Goal: Task Accomplishment & Management: Manage account settings

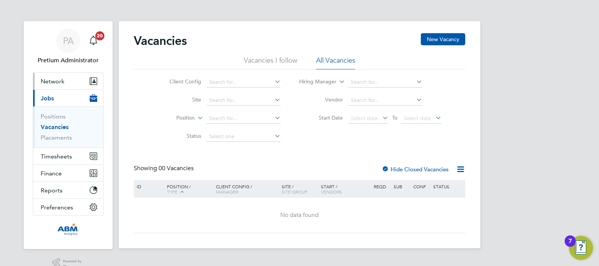
click at [61, 75] on button "Network" at bounding box center [68, 81] width 70 height 17
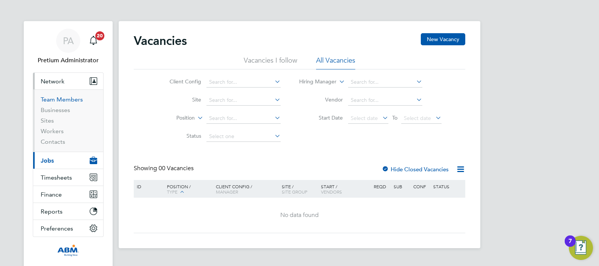
click at [63, 98] on link "Team Members" at bounding box center [62, 99] width 42 height 7
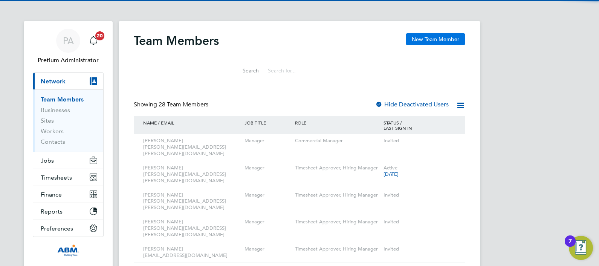
click at [426, 35] on button "New Team Member" at bounding box center [436, 39] width 60 height 12
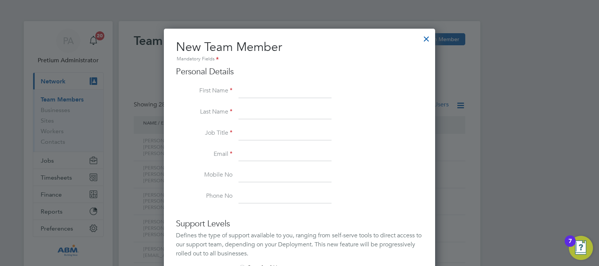
scroll to position [451, 271]
click at [247, 153] on input at bounding box center [284, 155] width 93 height 14
paste input "Veronica.Thornton@abm.com"
click at [257, 150] on input "Veronica.Thornton@abm.com" at bounding box center [284, 155] width 93 height 14
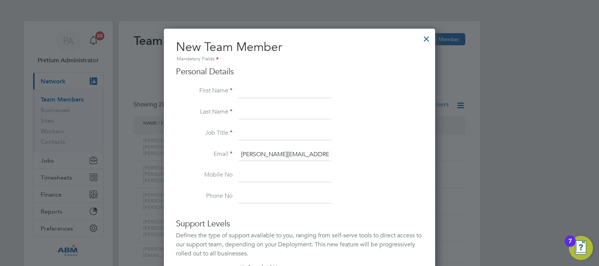
type input "Veronica.Thornton@abm.com"
click at [244, 88] on input at bounding box center [284, 91] width 93 height 14
paste input "Veronica"
type input "Veronica"
click at [237, 154] on li "Email Veronica.Thornton@abm.com" at bounding box center [299, 158] width 247 height 21
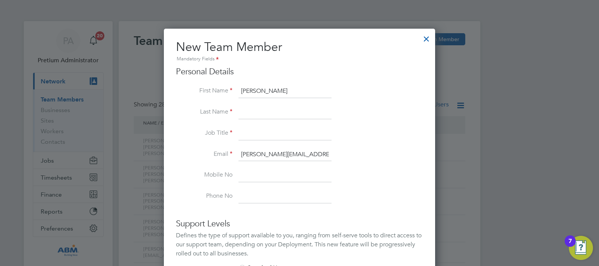
click at [284, 154] on input "Veronica.Thornton@abm.com" at bounding box center [284, 155] width 93 height 14
click at [241, 114] on input at bounding box center [284, 112] width 93 height 14
paste input "Thornton"
type input "Thornton"
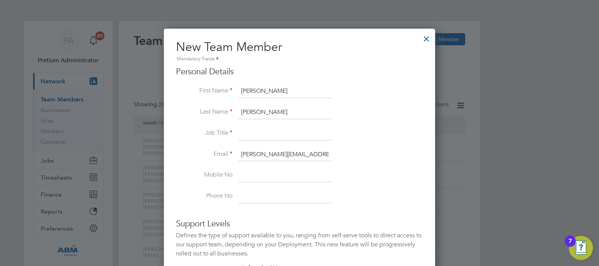
click at [244, 134] on input at bounding box center [284, 134] width 93 height 14
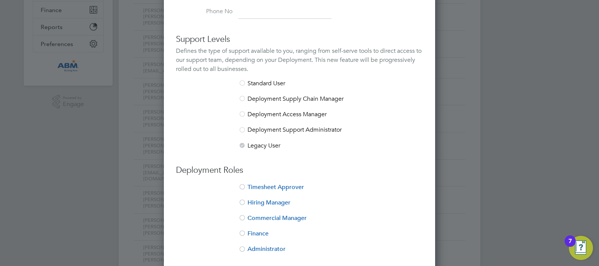
scroll to position [183, 0]
type input "Manager"
click at [260, 184] on li "Timesheet Approver" at bounding box center [299, 191] width 247 height 15
click at [265, 202] on li "Hiring Manager" at bounding box center [299, 206] width 247 height 15
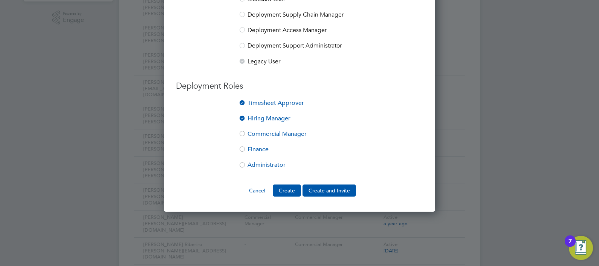
scroll to position [266, 0]
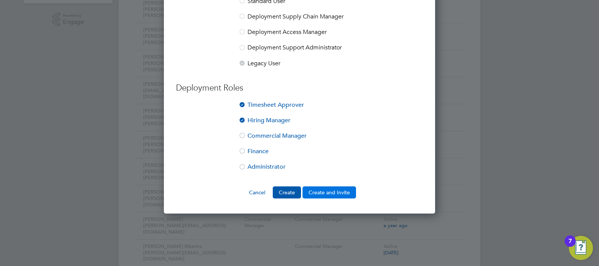
click at [339, 188] on button "Create and Invite" at bounding box center [328, 192] width 53 height 12
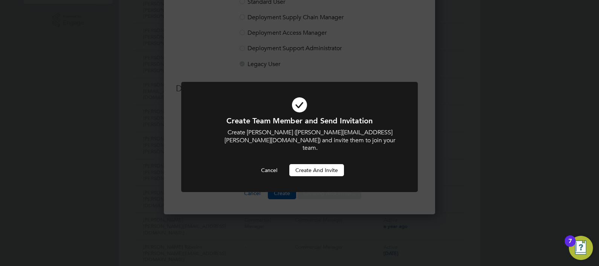
scroll to position [0, 0]
click at [324, 164] on button "Create and invite" at bounding box center [316, 170] width 55 height 12
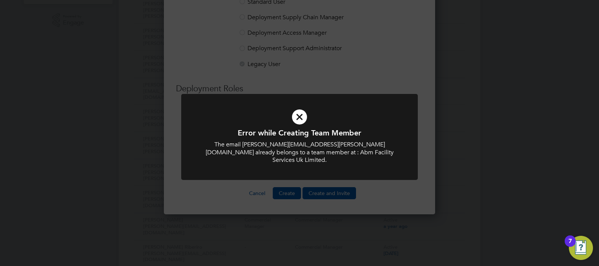
click at [314, 227] on div "Error while Creating Team Member The email Veronica.Thornton@abm.com already be…" at bounding box center [299, 133] width 599 height 266
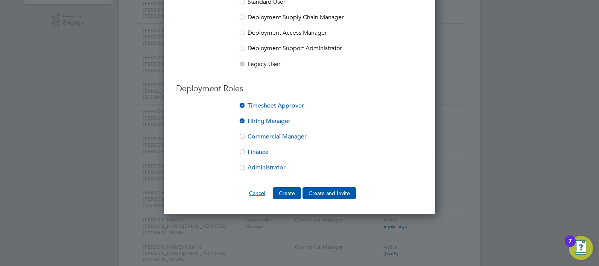
click at [261, 191] on button "Cancel" at bounding box center [257, 193] width 28 height 12
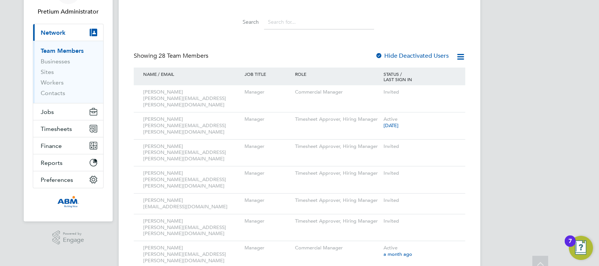
scroll to position [0, 0]
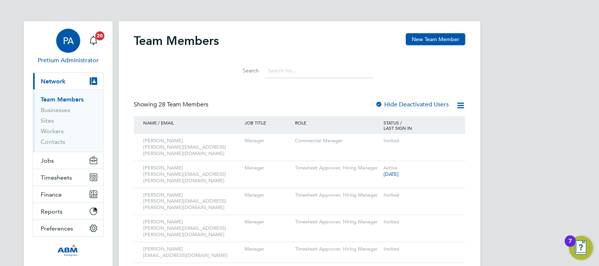
click at [69, 41] on span "PA" at bounding box center [68, 41] width 11 height 10
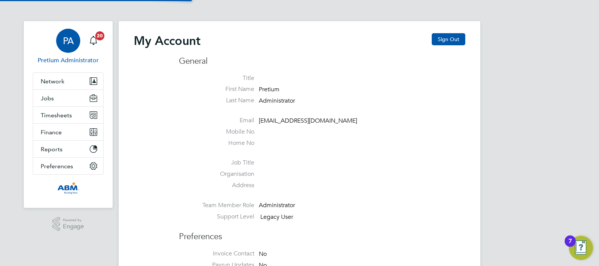
type input "Sasha.apleona@pretiumresourcing.co.uk"
click at [63, 82] on span "Network" at bounding box center [53, 81] width 24 height 7
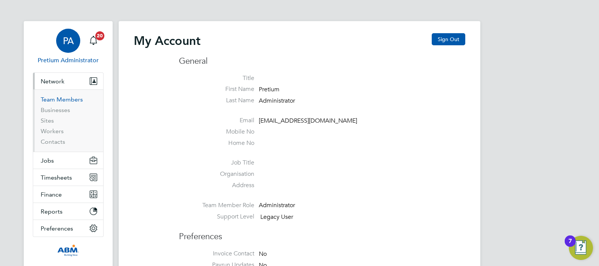
click at [66, 97] on link "Team Members" at bounding box center [62, 99] width 42 height 7
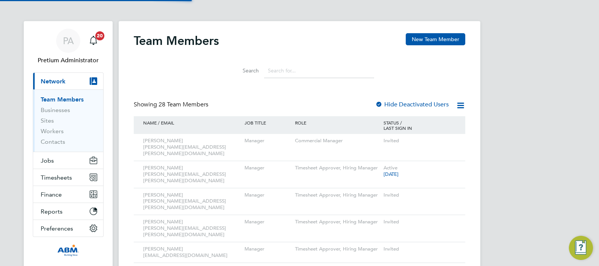
click at [285, 72] on input at bounding box center [319, 70] width 110 height 15
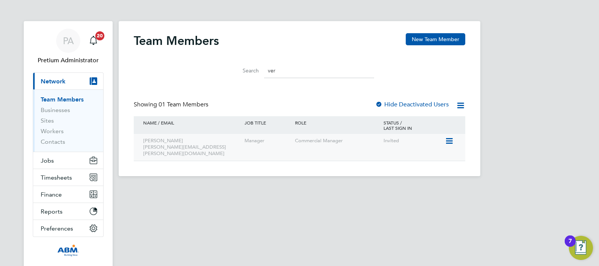
type input "ver"
click at [446, 142] on icon at bounding box center [449, 140] width 8 height 9
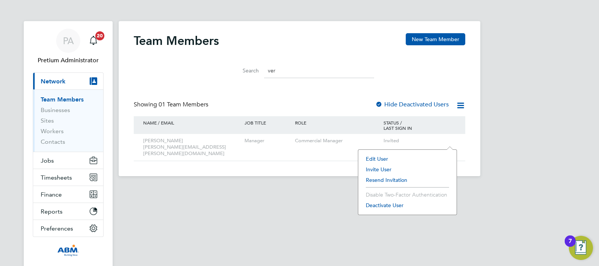
click at [388, 177] on li "Resend Invitation" at bounding box center [407, 179] width 91 height 11
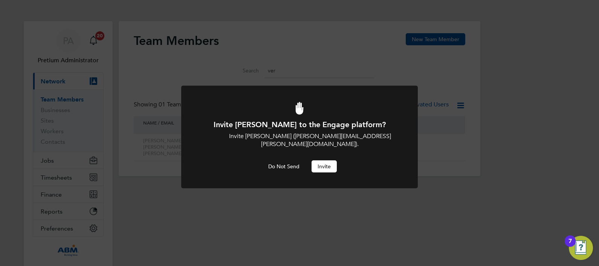
click at [327, 160] on button "Invite" at bounding box center [324, 166] width 25 height 12
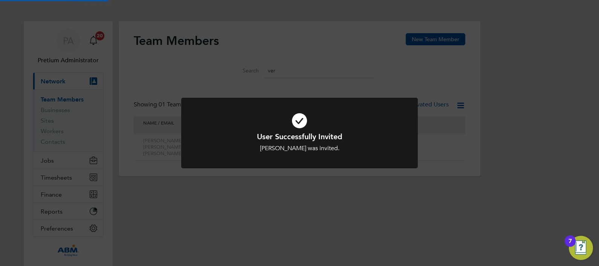
click at [308, 64] on div "User Successfully Invited Veronica Thornton was invited. Cancel Okay" at bounding box center [299, 133] width 599 height 266
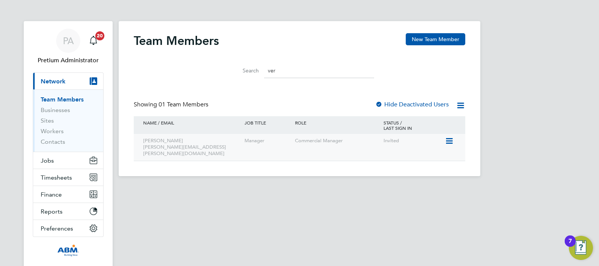
click at [448, 139] on icon at bounding box center [449, 140] width 8 height 9
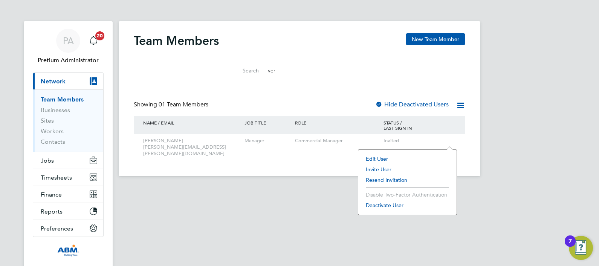
click at [381, 157] on li "Edit User" at bounding box center [407, 158] width 91 height 11
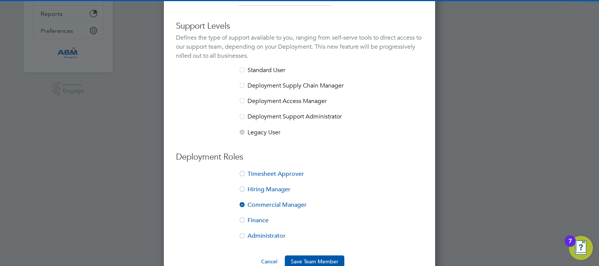
scroll to position [202, 0]
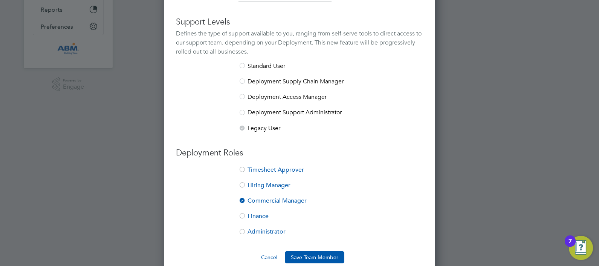
click at [255, 183] on li "Hiring Manager" at bounding box center [299, 188] width 247 height 15
click at [254, 170] on li "Timesheet Approver" at bounding box center [299, 173] width 247 height 15
click at [259, 201] on li "Commercial Manager" at bounding box center [299, 204] width 247 height 15
click at [307, 259] on button "Save Team Member" at bounding box center [315, 257] width 60 height 12
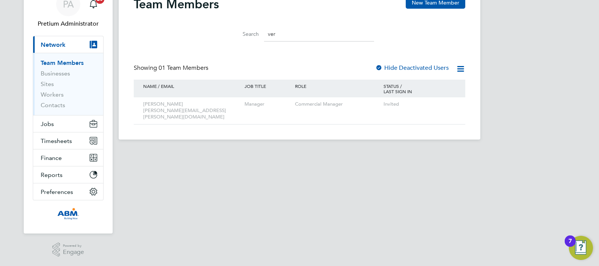
scroll to position [0, 0]
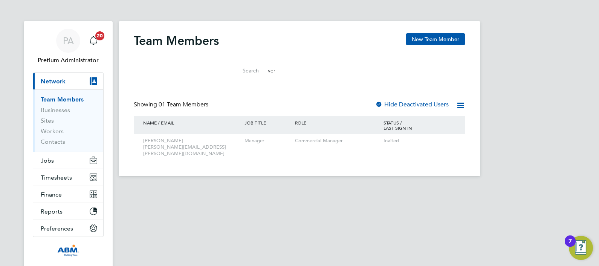
click at [61, 175] on div "Team Member Saved Veronica Thornton has been saved successfully. Cancel Okay" at bounding box center [299, 133] width 599 height 266
click at [56, 178] on div "Team Member Saved Veronica Thornton has been saved successfully. Cancel Okay" at bounding box center [299, 133] width 599 height 266
click at [54, 181] on div "Team Member Saved Veronica Thornton has been saved successfully. Cancel Okay" at bounding box center [299, 133] width 599 height 266
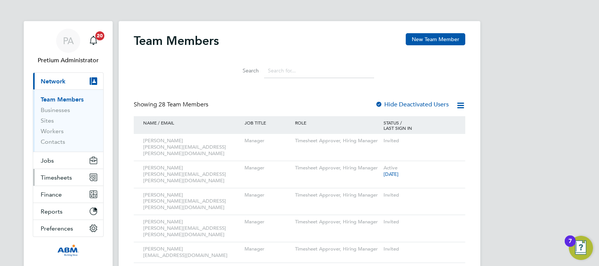
click at [57, 180] on button "Timesheets" at bounding box center [68, 177] width 70 height 17
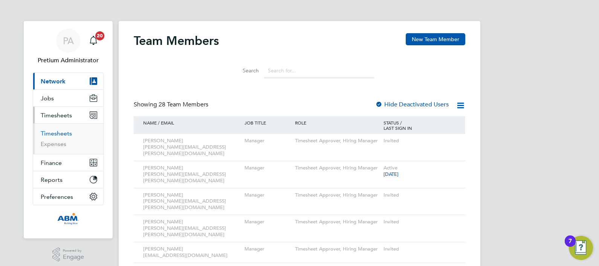
click at [52, 130] on link "Timesheets" at bounding box center [56, 133] width 31 height 7
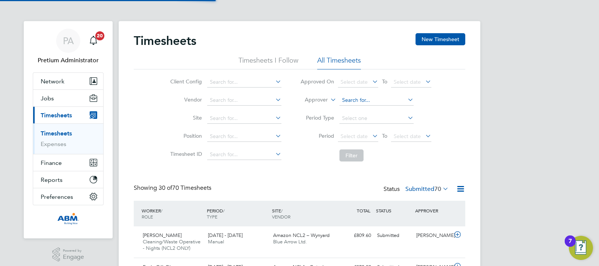
click at [359, 99] on input at bounding box center [376, 100] width 74 height 11
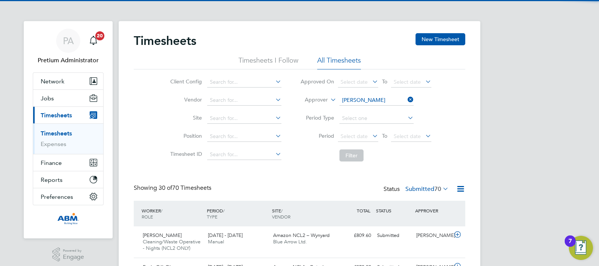
click at [373, 111] on li "Steve Iles" at bounding box center [376, 110] width 75 height 10
type input "[PERSON_NAME]"
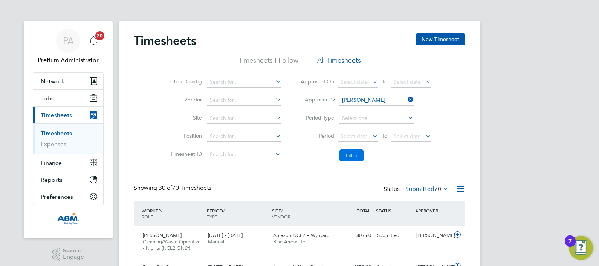
click at [348, 155] on button "Filter" at bounding box center [351, 155] width 24 height 12
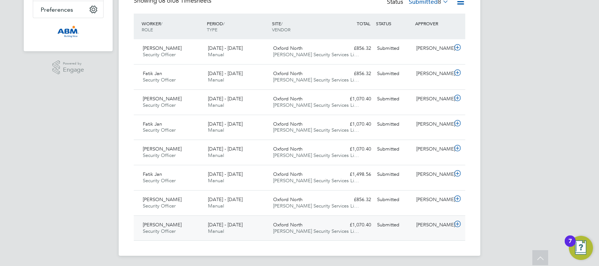
click at [287, 219] on div "Oxford North Wills Security Services Li…" at bounding box center [302, 227] width 65 height 19
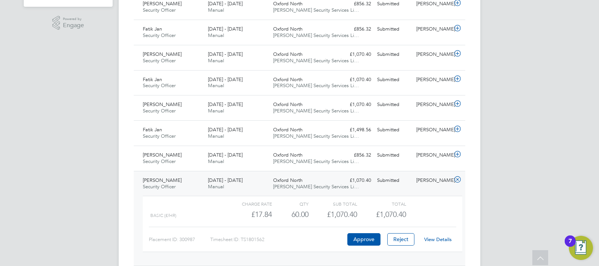
click at [440, 237] on link "View Details" at bounding box center [437, 239] width 27 height 6
click at [308, 160] on span "Wills Security Services Li…" at bounding box center [316, 161] width 86 height 6
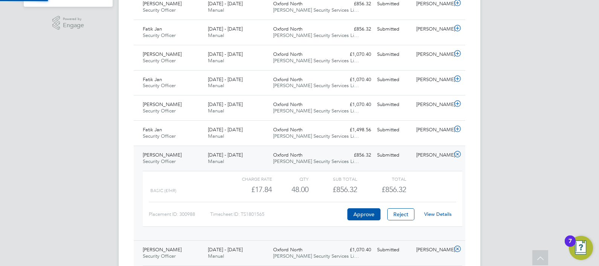
click at [431, 211] on link "View Details" at bounding box center [437, 214] width 27 height 6
click at [328, 131] on div "Oxford North Wills Security Services Li…" at bounding box center [302, 133] width 65 height 19
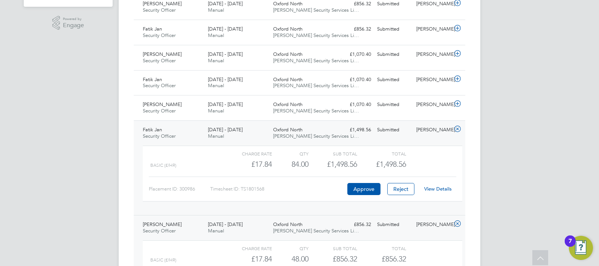
click at [436, 186] on link "View Details" at bounding box center [437, 188] width 27 height 6
click at [293, 102] on span "Oxford North" at bounding box center [287, 104] width 29 height 6
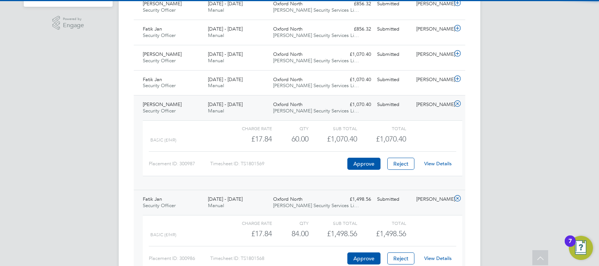
click at [438, 162] on link "View Details" at bounding box center [437, 163] width 27 height 6
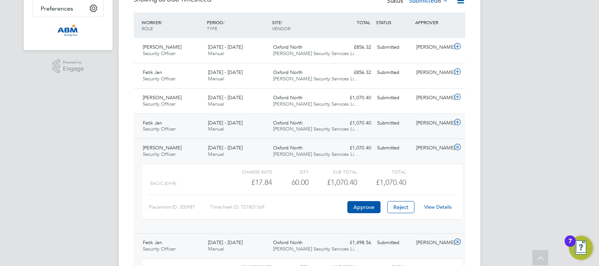
click at [293, 124] on span "Oxford North" at bounding box center [287, 122] width 29 height 6
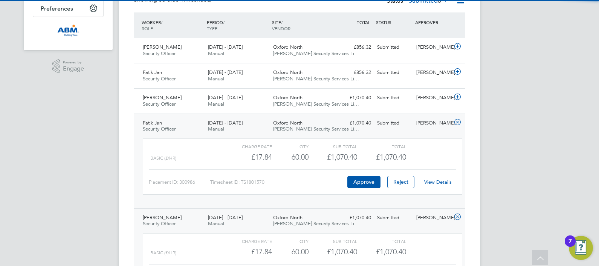
click at [440, 180] on link "View Details" at bounding box center [437, 182] width 27 height 6
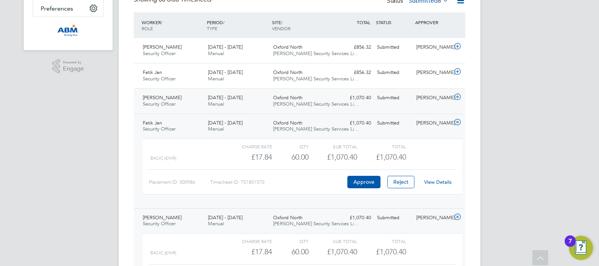
click at [348, 101] on div "£1,070.40 Submitted" at bounding box center [354, 98] width 39 height 12
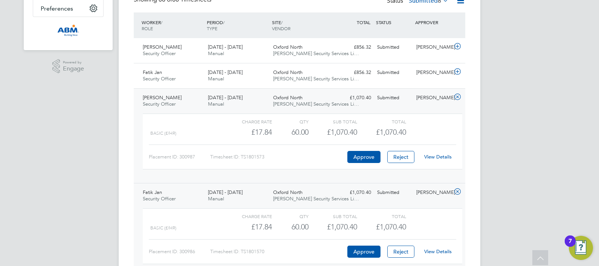
click at [435, 157] on link "View Details" at bounding box center [437, 156] width 27 height 6
click at [378, 77] on div "Submitted" at bounding box center [393, 72] width 39 height 12
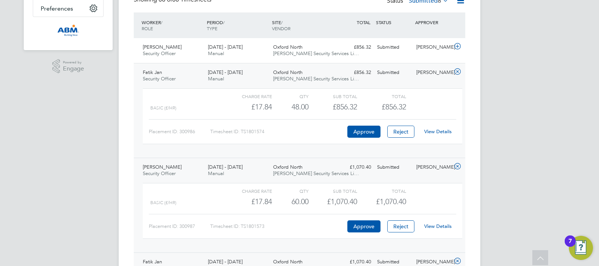
click at [441, 131] on link "View Details" at bounding box center [437, 131] width 27 height 6
click at [357, 53] on div "Jabir Ali Security Officer 26 Jul - 1 Aug 2025 26 Jul - 1 Aug 2025 Manual Oxfor…" at bounding box center [299, 50] width 331 height 25
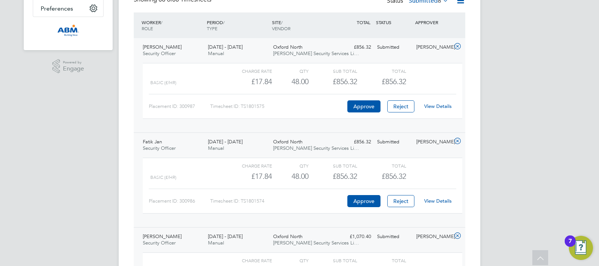
click at [440, 105] on link "View Details" at bounding box center [437, 106] width 27 height 6
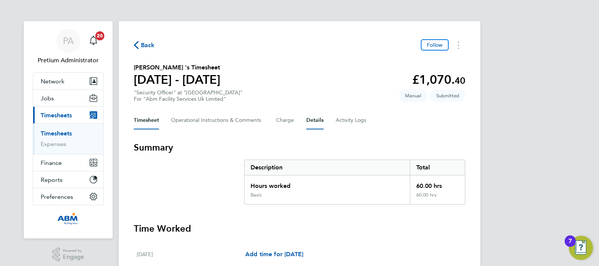
click at [314, 126] on button "Details" at bounding box center [314, 120] width 17 height 18
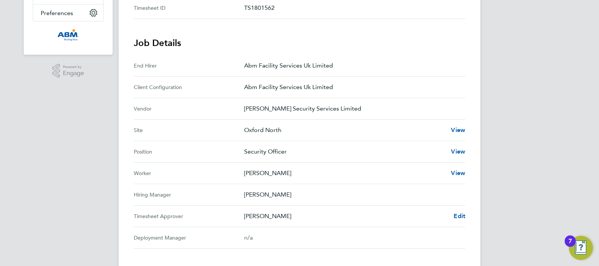
scroll to position [229, 0]
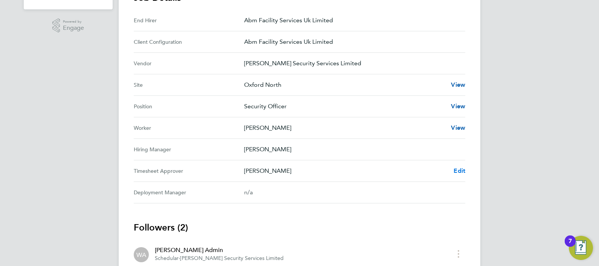
click at [461, 169] on span "Edit" at bounding box center [460, 170] width 12 height 7
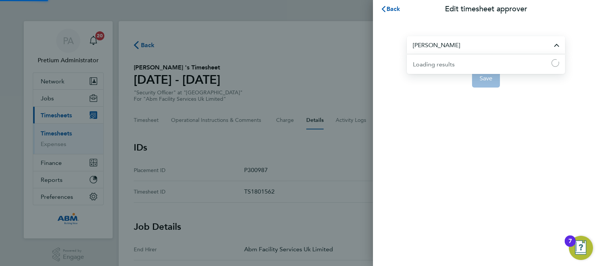
click at [442, 49] on input "[PERSON_NAME]" at bounding box center [486, 45] width 158 height 18
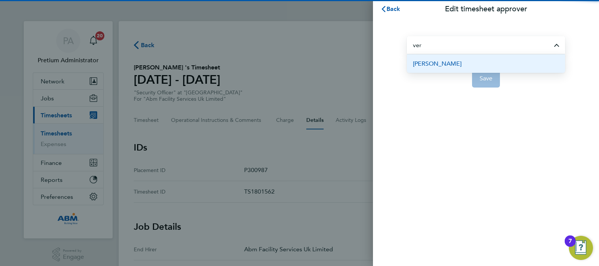
click at [449, 62] on span "[PERSON_NAME]" at bounding box center [437, 63] width 49 height 9
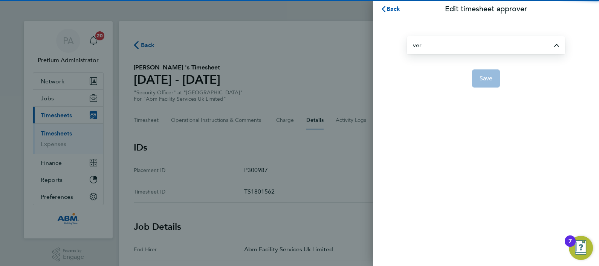
type input "[PERSON_NAME]"
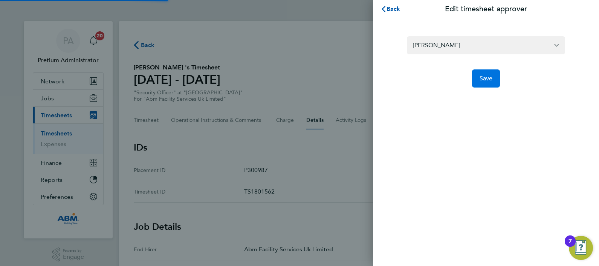
click at [493, 81] on button "Save" at bounding box center [486, 78] width 28 height 18
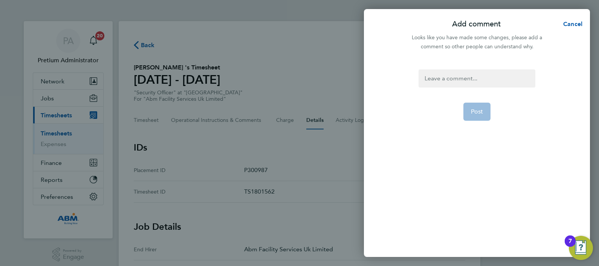
click at [460, 81] on div at bounding box center [476, 78] width 116 height 18
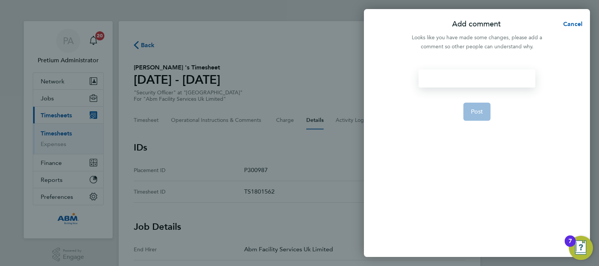
click at [460, 81] on div at bounding box center [476, 78] width 116 height 18
click at [482, 113] on span "Post" at bounding box center [477, 112] width 12 height 8
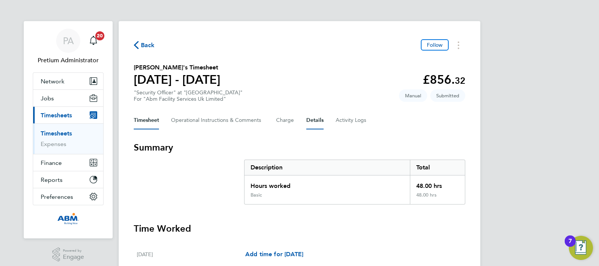
click at [319, 122] on button "Details" at bounding box center [314, 120] width 17 height 18
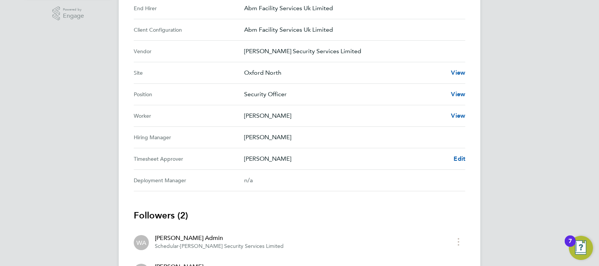
scroll to position [240, 0]
click at [455, 157] on span "Edit" at bounding box center [460, 159] width 12 height 7
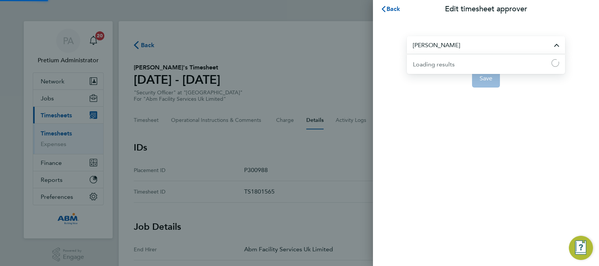
click at [415, 53] on input "[PERSON_NAME]" at bounding box center [486, 45] width 158 height 18
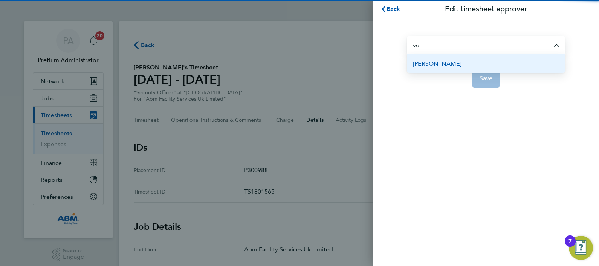
click at [442, 65] on span "[PERSON_NAME]" at bounding box center [437, 63] width 49 height 9
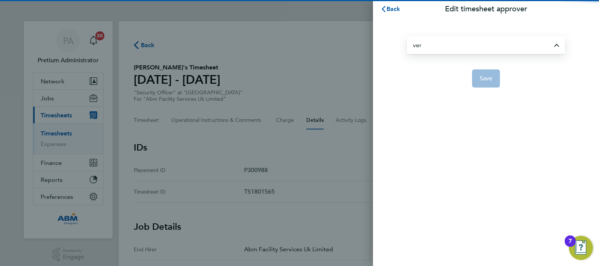
type input "[PERSON_NAME]"
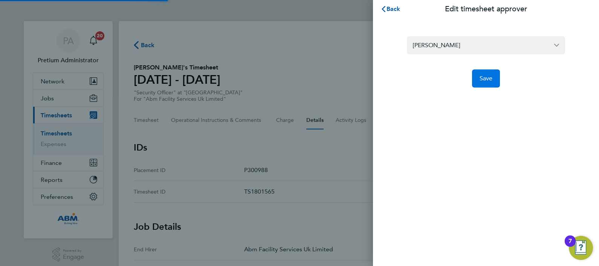
click at [485, 80] on span "Save" at bounding box center [486, 79] width 13 height 8
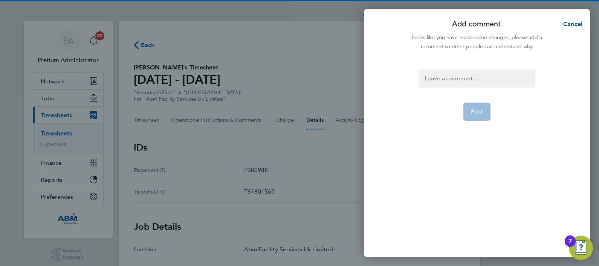
click at [444, 78] on div at bounding box center [476, 78] width 116 height 18
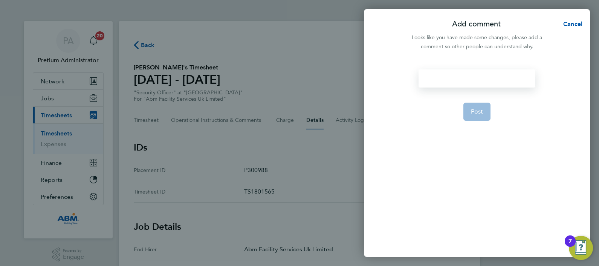
click at [444, 78] on div at bounding box center [476, 78] width 116 height 18
paste div
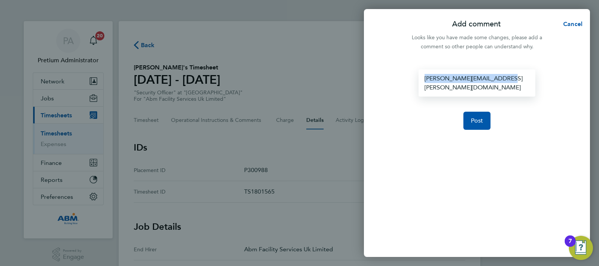
drag, startPoint x: 512, startPoint y: 78, endPoint x: 315, endPoint y: 74, distance: 197.4
click at [315, 74] on div "Add comment Cancel Looks like you have made some changes, please add a comment …" at bounding box center [299, 133] width 599 height 266
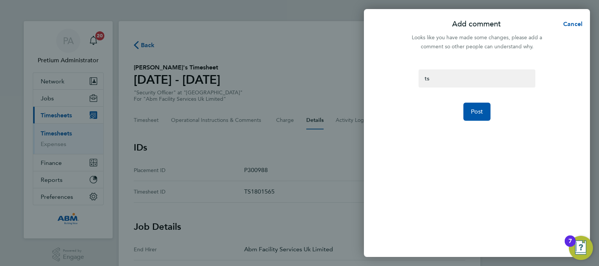
click at [461, 111] on form "ts Post" at bounding box center [476, 128] width 122 height 119
click at [466, 113] on button "Post" at bounding box center [476, 111] width 27 height 18
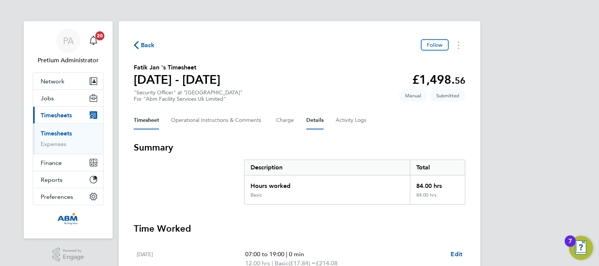
click at [309, 122] on button "Details" at bounding box center [314, 120] width 17 height 18
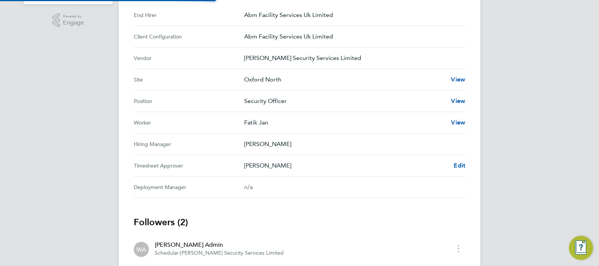
scroll to position [232, 0]
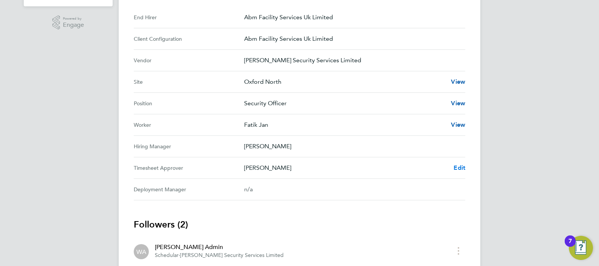
click at [460, 164] on span "Edit" at bounding box center [460, 167] width 12 height 7
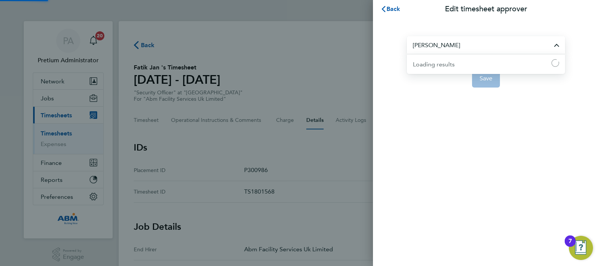
click at [424, 53] on input "[PERSON_NAME]" at bounding box center [486, 45] width 158 height 18
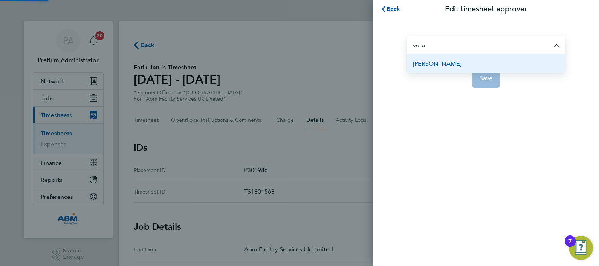
click at [446, 64] on span "[PERSON_NAME]" at bounding box center [437, 63] width 49 height 9
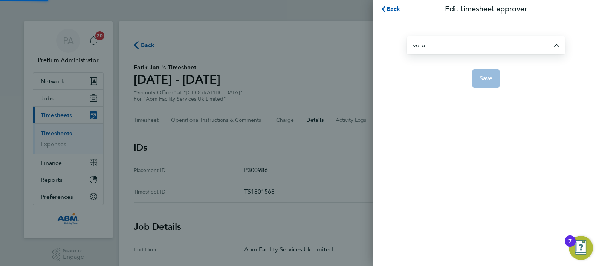
type input "[PERSON_NAME]"
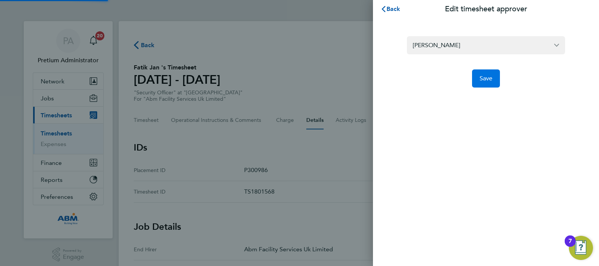
click at [482, 82] on button "Save" at bounding box center [486, 78] width 28 height 18
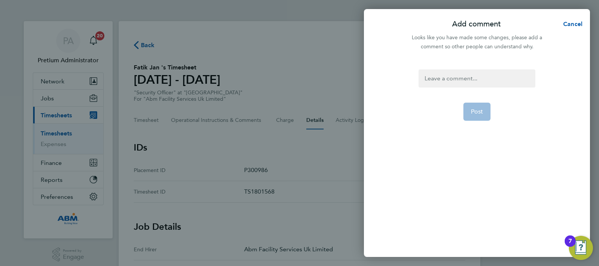
click at [439, 77] on div at bounding box center [476, 78] width 116 height 18
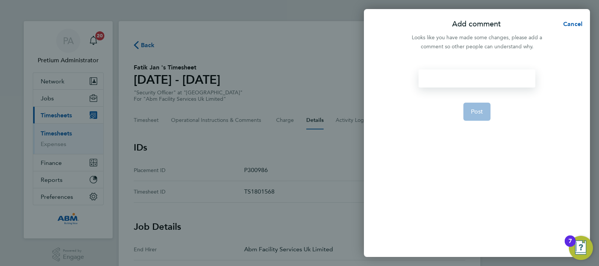
click at [439, 77] on div at bounding box center [476, 78] width 116 height 18
click at [472, 110] on span "Post" at bounding box center [477, 112] width 12 height 8
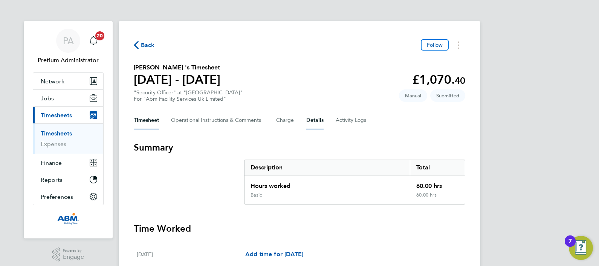
click at [307, 117] on button "Details" at bounding box center [314, 120] width 17 height 18
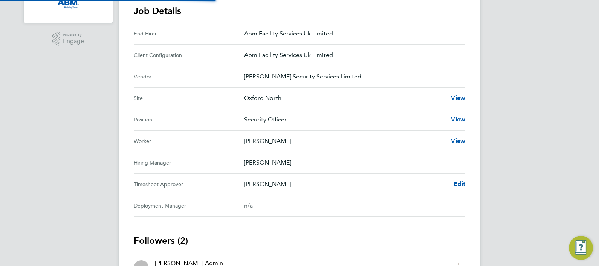
scroll to position [214, 0]
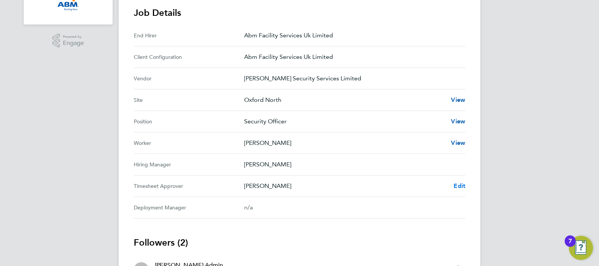
click at [462, 187] on span "Edit" at bounding box center [460, 185] width 12 height 7
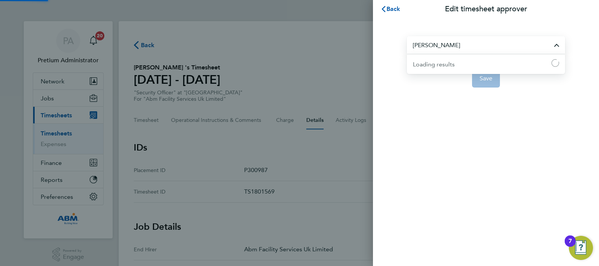
click at [426, 46] on input "[PERSON_NAME]" at bounding box center [486, 45] width 158 height 18
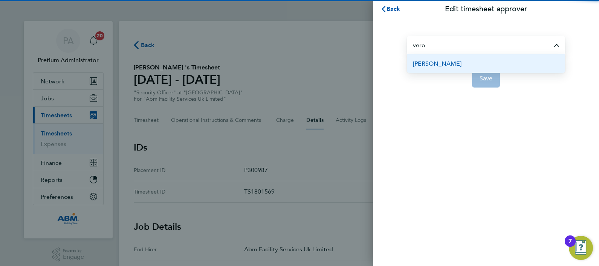
click at [450, 64] on span "[PERSON_NAME]" at bounding box center [437, 63] width 49 height 9
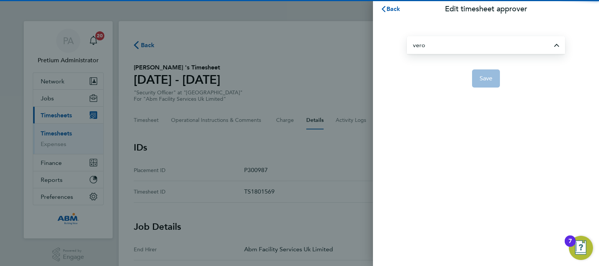
type input "[PERSON_NAME]"
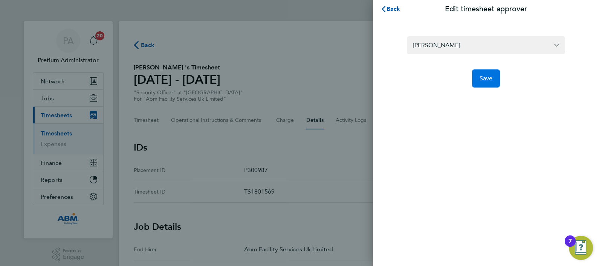
click at [478, 85] on button "Save" at bounding box center [486, 78] width 28 height 18
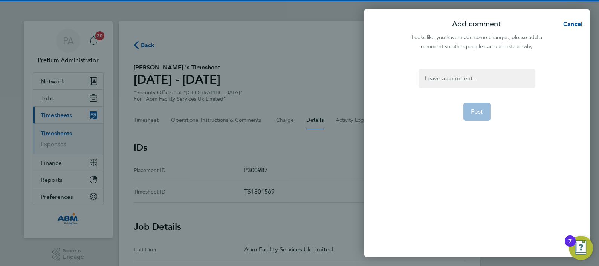
click at [435, 77] on div at bounding box center [476, 78] width 116 height 18
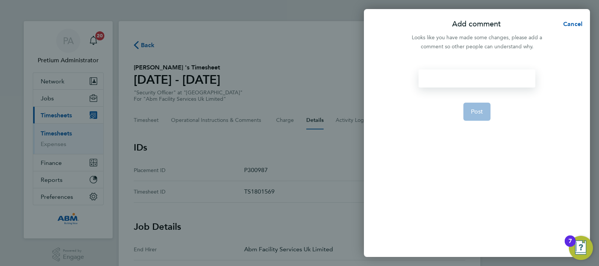
click at [435, 77] on div at bounding box center [476, 78] width 116 height 18
click at [472, 111] on span "Post" at bounding box center [477, 112] width 12 height 8
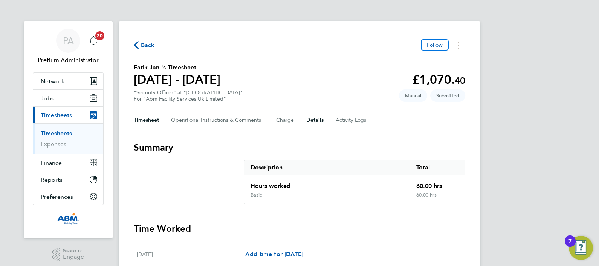
click at [311, 127] on button "Details" at bounding box center [314, 120] width 17 height 18
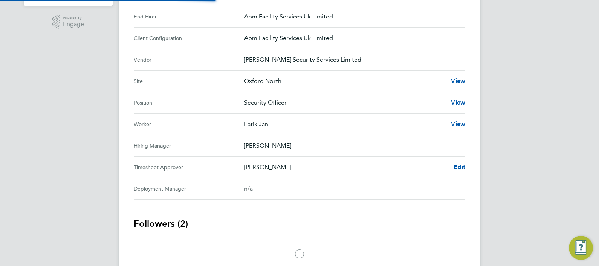
scroll to position [231, 0]
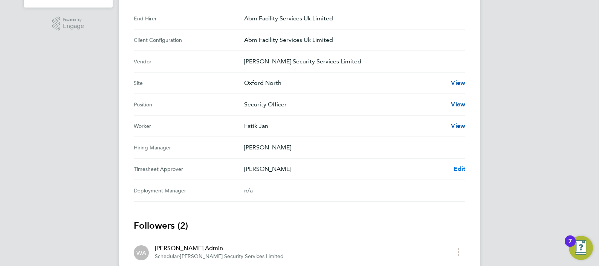
click at [456, 170] on span "Edit" at bounding box center [460, 168] width 12 height 7
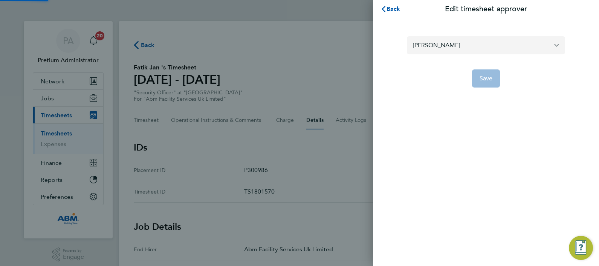
click at [429, 51] on input "[PERSON_NAME]" at bounding box center [486, 45] width 158 height 18
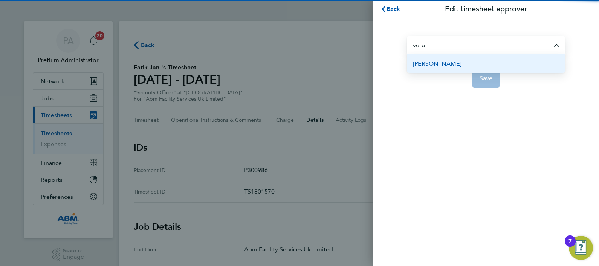
click at [445, 62] on span "[PERSON_NAME]" at bounding box center [437, 63] width 49 height 9
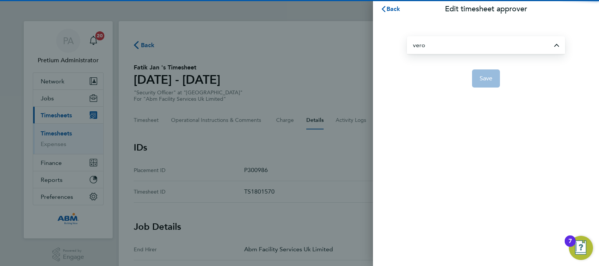
type input "[PERSON_NAME]"
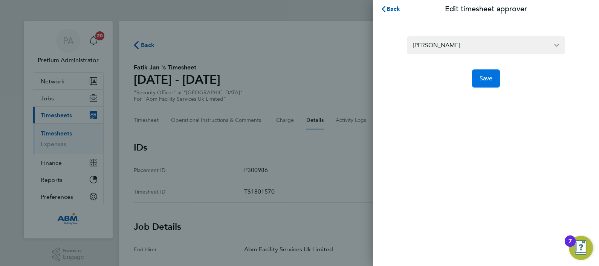
click at [492, 81] on button "Save" at bounding box center [486, 78] width 28 height 18
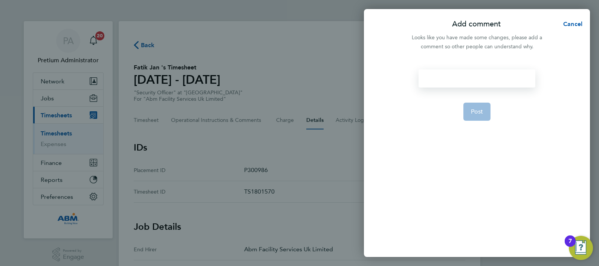
click at [445, 73] on div at bounding box center [476, 78] width 116 height 18
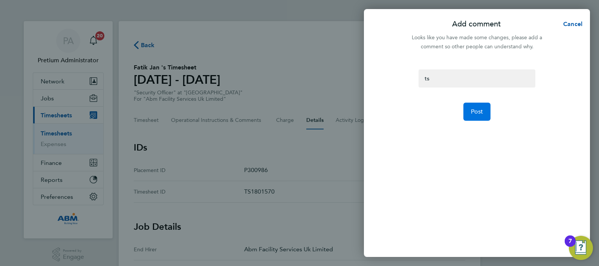
click at [476, 113] on span "Post" at bounding box center [477, 112] width 12 height 8
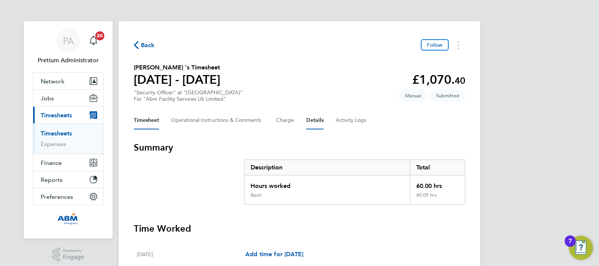
click at [309, 122] on button "Details" at bounding box center [314, 120] width 17 height 18
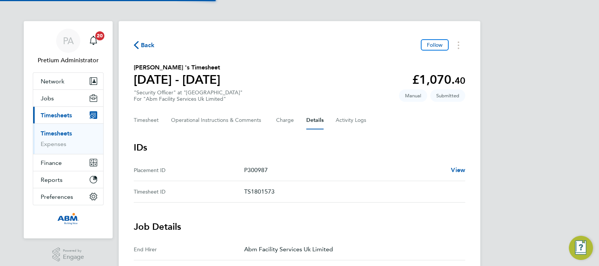
scroll to position [201, 0]
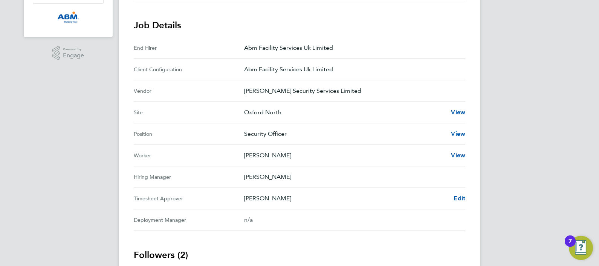
click at [466, 196] on div "Back Follow Jabir Ali 's Timesheet 19 - 25 Jul 2025 £1,070. 40 "Security Office…" at bounding box center [300, 91] width 362 height 543
click at [461, 197] on span "Edit" at bounding box center [460, 197] width 12 height 7
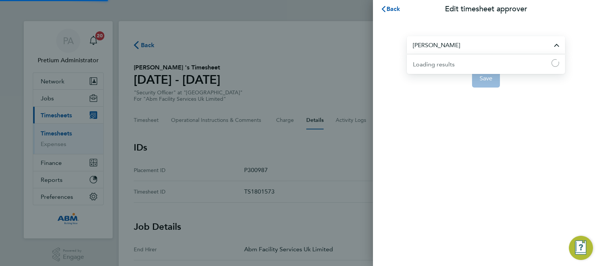
click at [439, 45] on input "[PERSON_NAME]" at bounding box center [486, 45] width 158 height 18
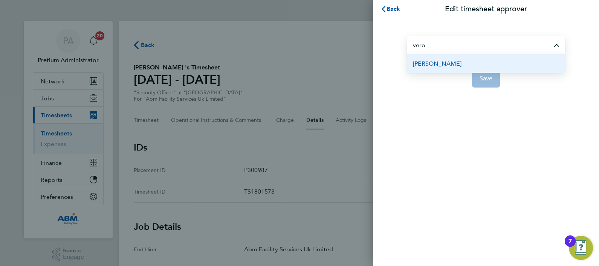
click at [454, 61] on span "[PERSON_NAME]" at bounding box center [437, 63] width 49 height 9
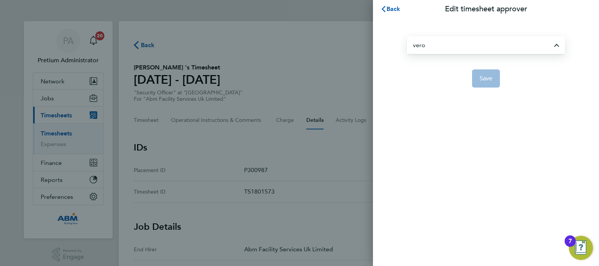
type input "[PERSON_NAME]"
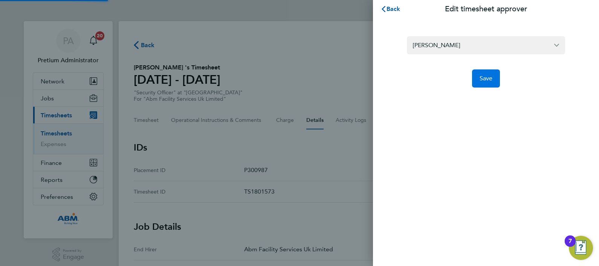
click at [482, 76] on span "Save" at bounding box center [486, 79] width 13 height 8
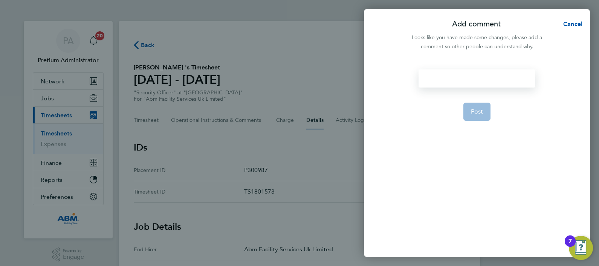
click at [442, 72] on div at bounding box center [476, 78] width 116 height 18
click at [483, 113] on button "Post" at bounding box center [476, 111] width 27 height 18
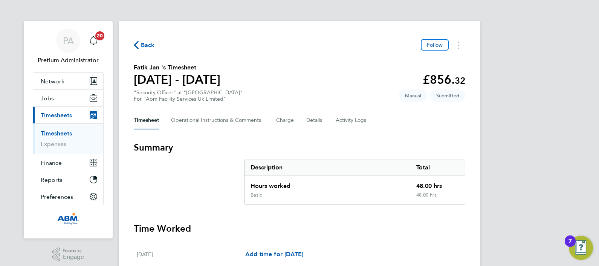
click at [326, 126] on div "Timesheet Operational Instructions & Comments Charge Details Activity Logs" at bounding box center [299, 120] width 331 height 18
click at [319, 123] on button "Details" at bounding box center [314, 120] width 17 height 18
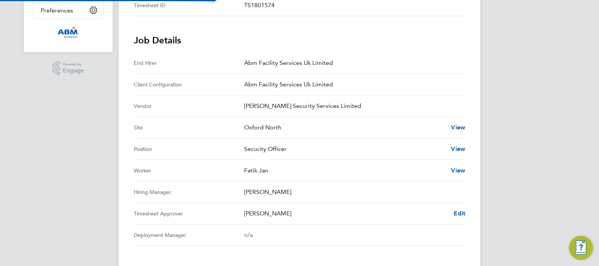
scroll to position [198, 0]
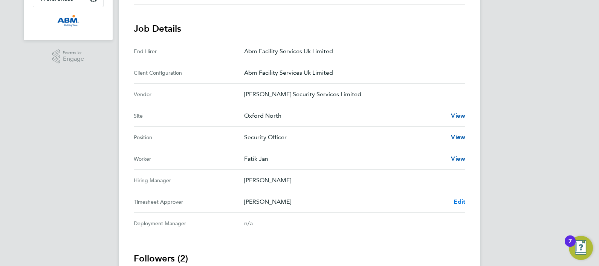
click at [461, 198] on span "Edit" at bounding box center [460, 201] width 12 height 7
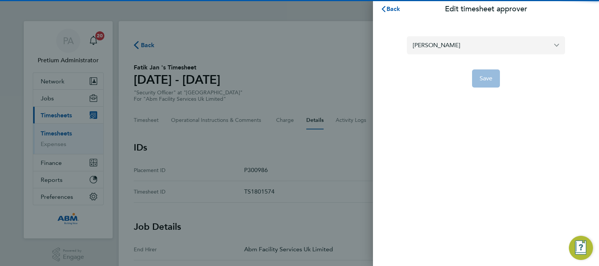
click at [425, 44] on input "[PERSON_NAME]" at bounding box center [486, 45] width 158 height 18
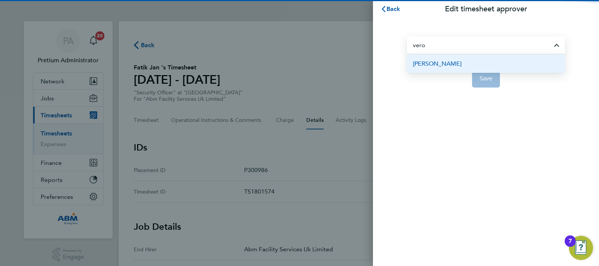
click at [448, 63] on span "[PERSON_NAME]" at bounding box center [437, 63] width 49 height 9
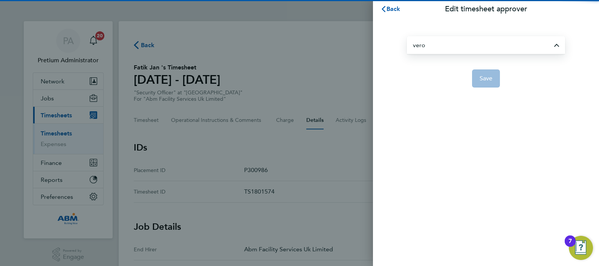
type input "[PERSON_NAME]"
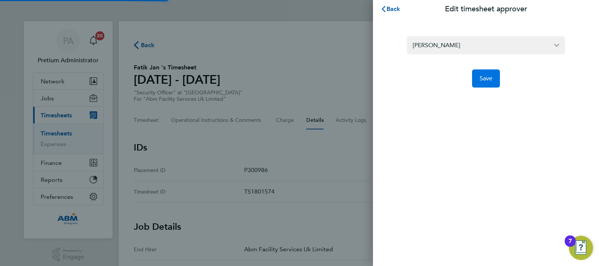
click at [478, 77] on button "Save" at bounding box center [486, 78] width 28 height 18
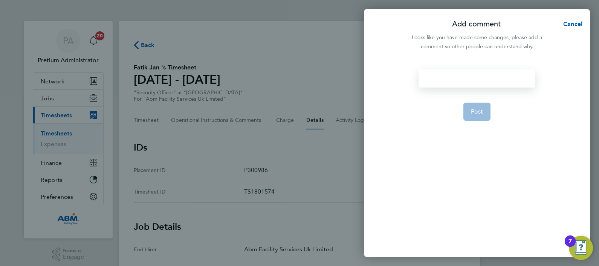
click at [447, 73] on div at bounding box center [476, 78] width 116 height 18
click at [476, 115] on button "Post" at bounding box center [476, 111] width 27 height 18
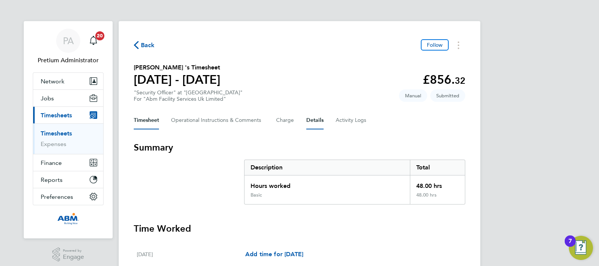
click at [318, 116] on button "Details" at bounding box center [314, 120] width 17 height 18
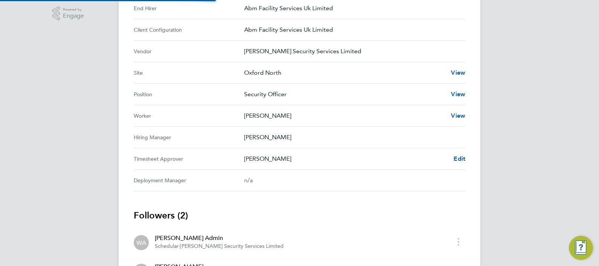
scroll to position [247, 0]
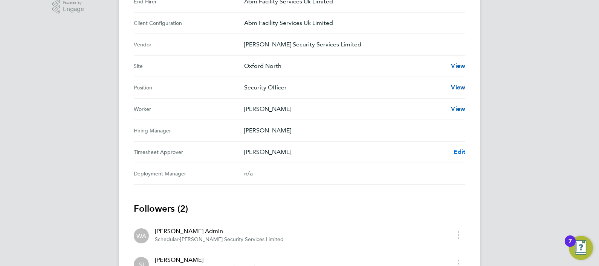
click at [463, 148] on span "Edit" at bounding box center [460, 151] width 12 height 7
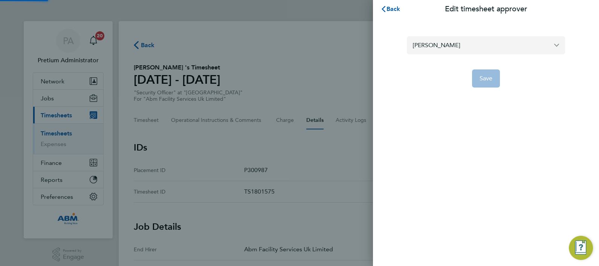
click at [428, 45] on input "[PERSON_NAME]" at bounding box center [486, 45] width 158 height 18
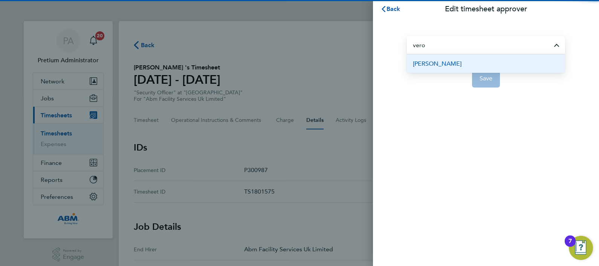
click at [443, 63] on span "[PERSON_NAME]" at bounding box center [437, 63] width 49 height 9
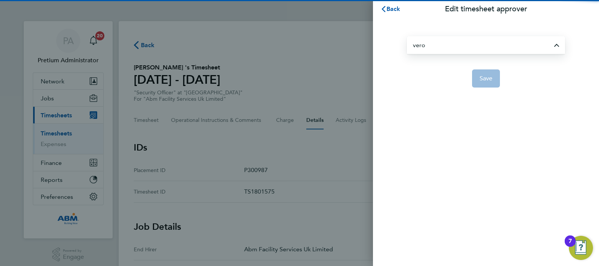
type input "[PERSON_NAME]"
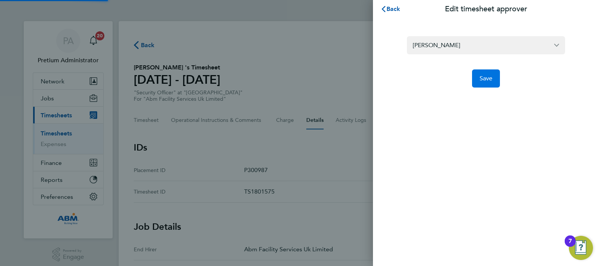
click at [485, 81] on span "Save" at bounding box center [486, 79] width 13 height 8
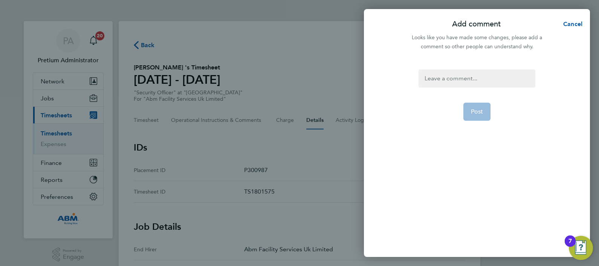
click at [439, 75] on div at bounding box center [476, 78] width 116 height 18
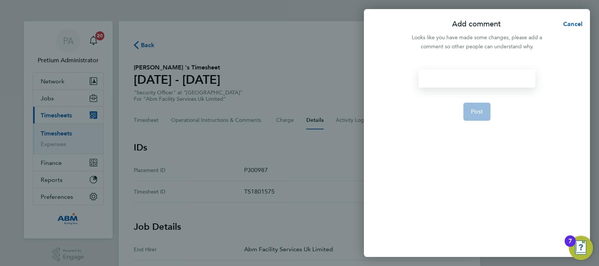
click at [439, 75] on div at bounding box center [476, 78] width 116 height 18
click at [477, 113] on span "Post" at bounding box center [477, 112] width 12 height 8
